Goal: Task Accomplishment & Management: Complete application form

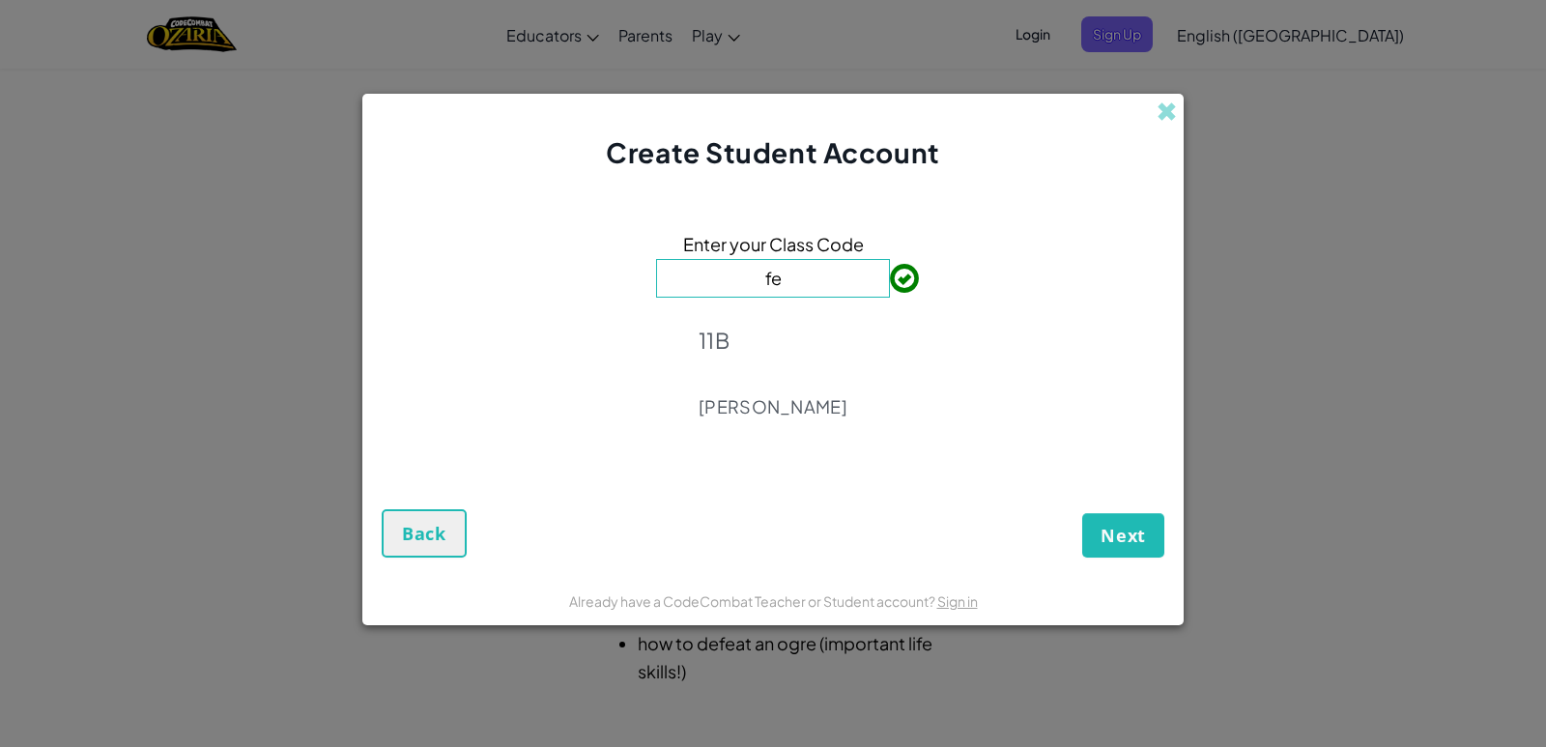
type input "f"
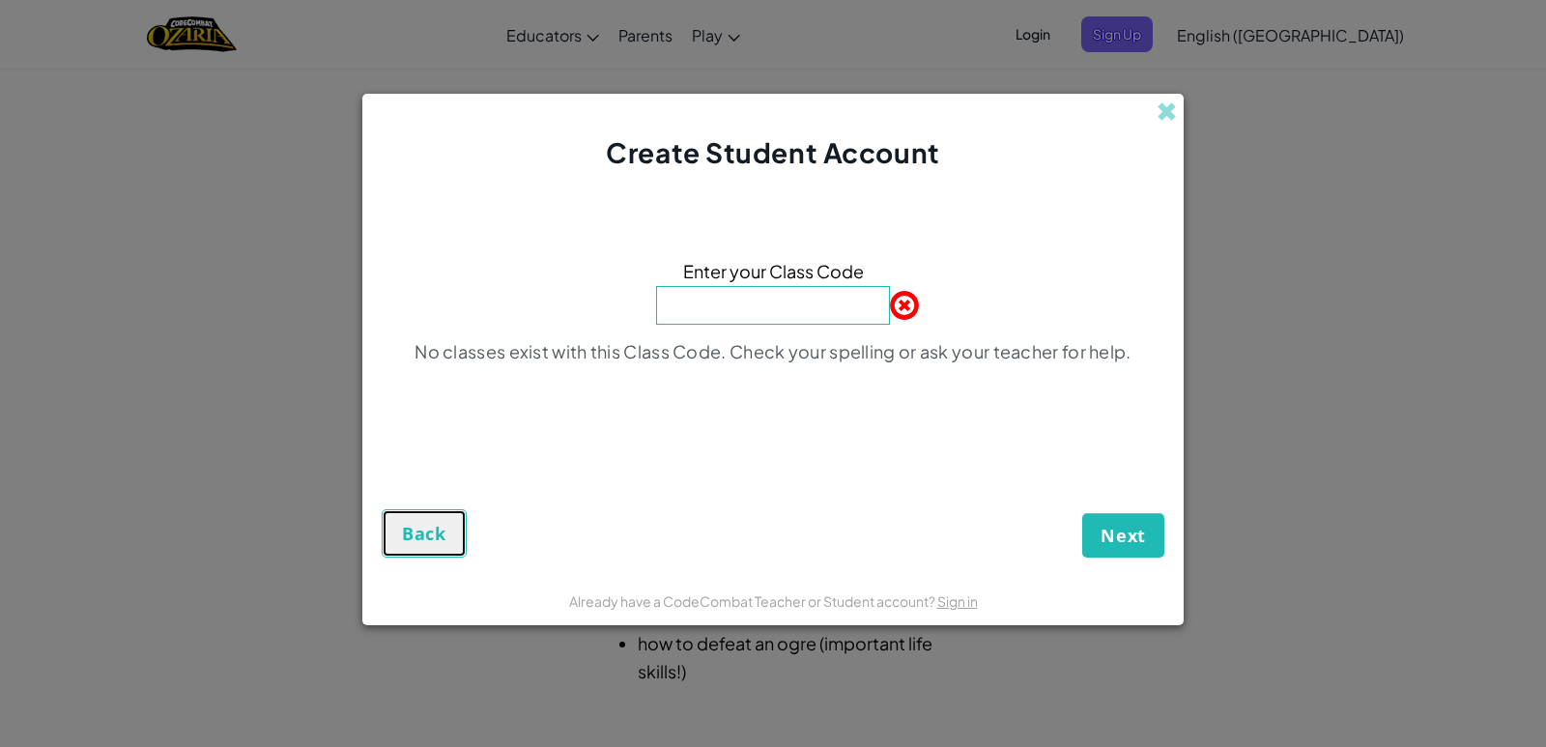
click at [440, 517] on button "Back" at bounding box center [424, 533] width 85 height 48
